Goal: Task Accomplishment & Management: Complete application form

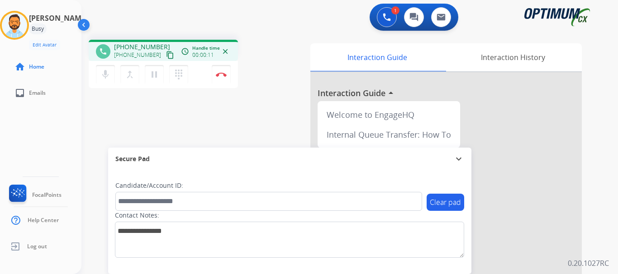
click at [166, 57] on mat-icon "content_copy" at bounding box center [170, 55] width 8 height 8
click at [222, 78] on button "Disconnect" at bounding box center [221, 74] width 19 height 19
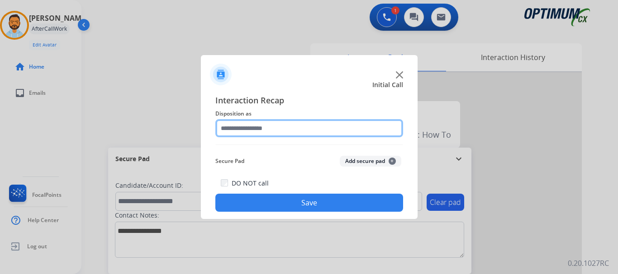
click at [280, 131] on input "text" at bounding box center [309, 128] width 188 height 18
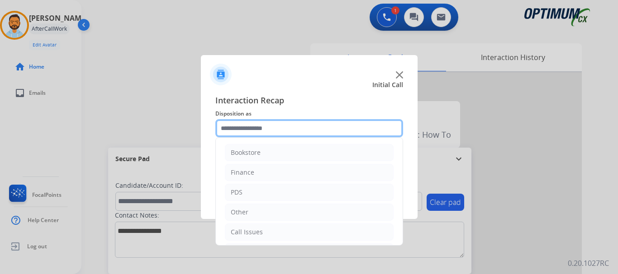
scroll to position [61, 0]
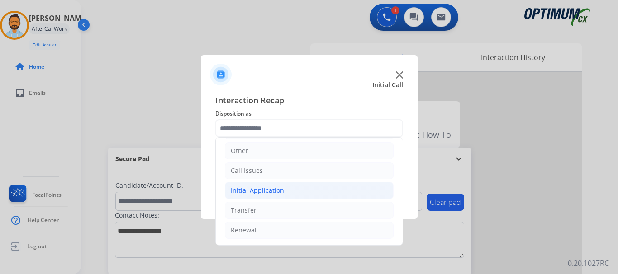
click at [270, 193] on div "Initial Application" at bounding box center [257, 190] width 53 height 9
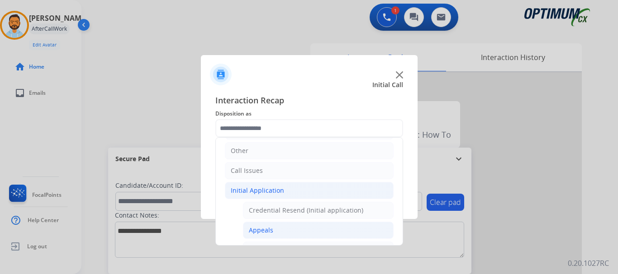
click at [261, 228] on div "Appeals" at bounding box center [261, 230] width 24 height 9
type input "*******"
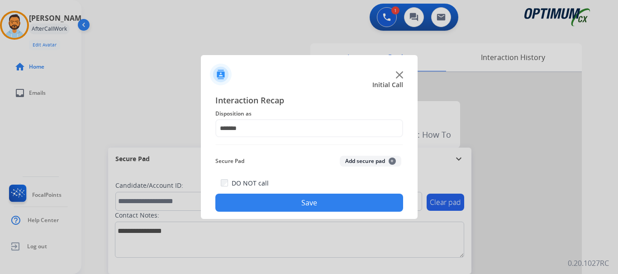
click at [302, 200] on button "Save" at bounding box center [309, 203] width 188 height 18
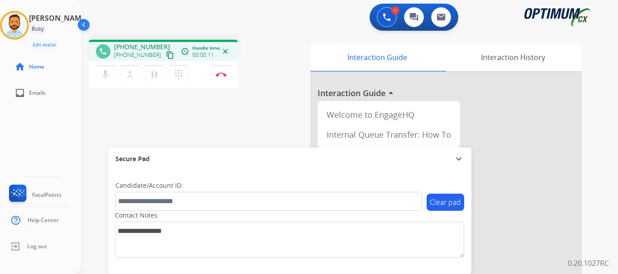
click at [166, 53] on mat-icon "content_copy" at bounding box center [170, 55] width 8 height 8
click at [222, 72] on button "Disconnect" at bounding box center [221, 74] width 19 height 19
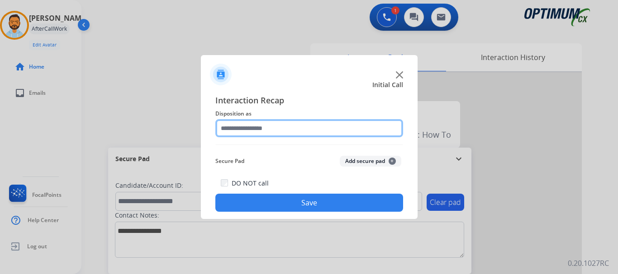
click at [294, 128] on input "text" at bounding box center [309, 128] width 188 height 18
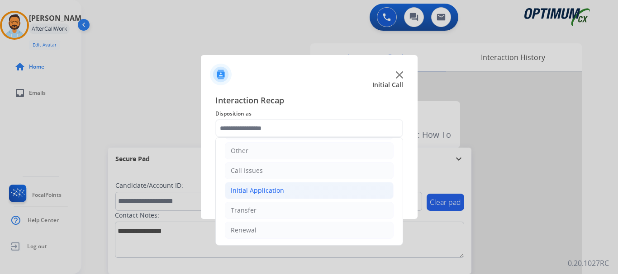
click at [288, 199] on li "Initial Application" at bounding box center [309, 190] width 169 height 17
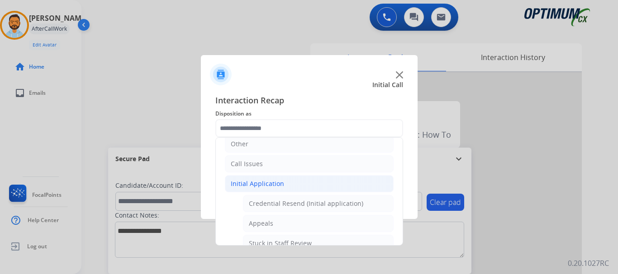
click at [273, 185] on div "Initial Application" at bounding box center [257, 183] width 53 height 9
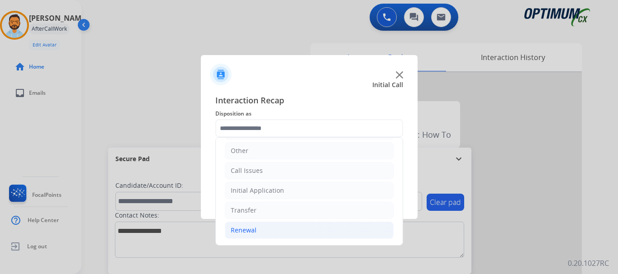
click at [260, 230] on li "Renewal" at bounding box center [309, 230] width 169 height 17
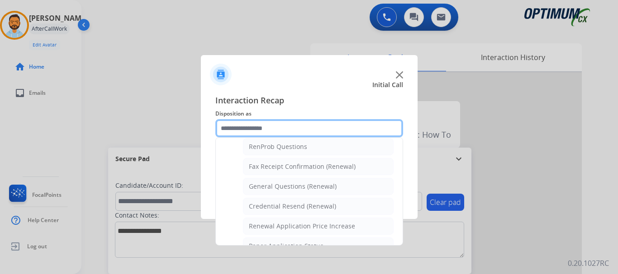
scroll to position [238, 0]
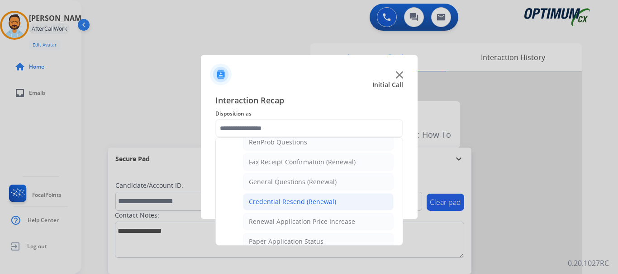
click at [313, 202] on div "Credential Resend (Renewal)" at bounding box center [292, 202] width 87 height 9
type input "**********"
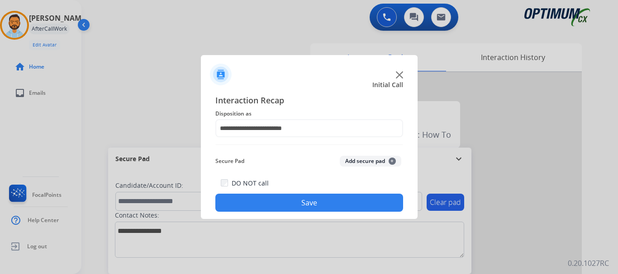
click at [316, 204] on button "Save" at bounding box center [309, 203] width 188 height 18
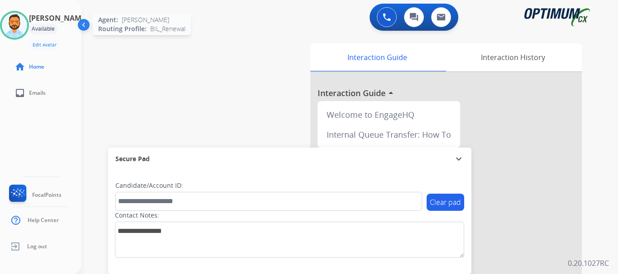
click at [15, 29] on img at bounding box center [14, 25] width 25 height 25
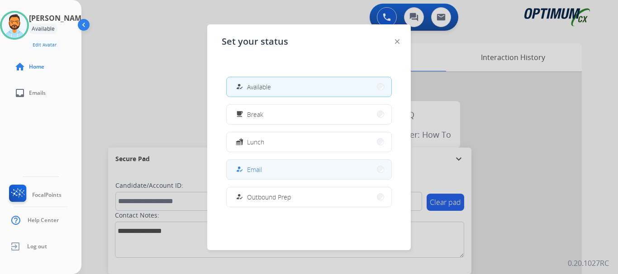
scroll to position [226, 0]
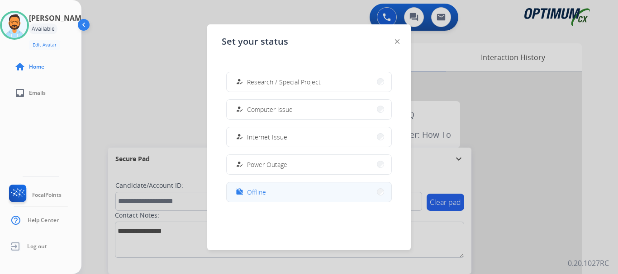
click at [265, 198] on button "work_off Offline" at bounding box center [308, 192] width 165 height 19
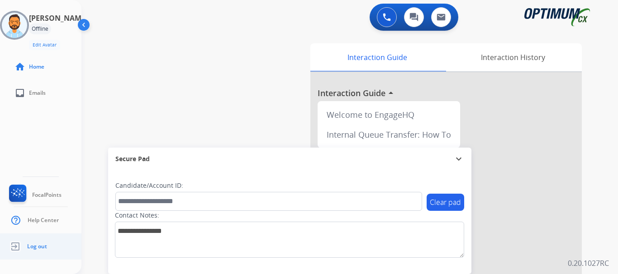
click at [46, 249] on span "Log out" at bounding box center [37, 246] width 20 height 7
